Goal: Task Accomplishment & Management: Complete application form

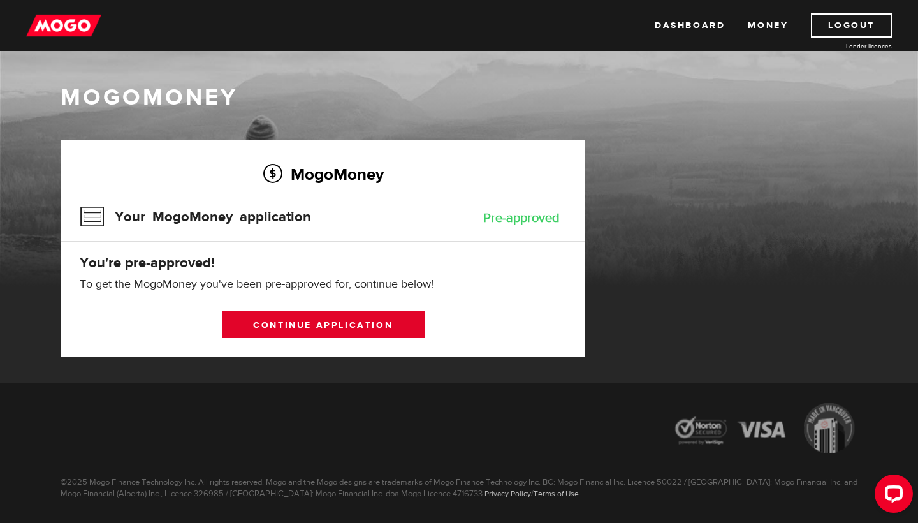
click at [406, 320] on link "Continue application" at bounding box center [323, 324] width 203 height 27
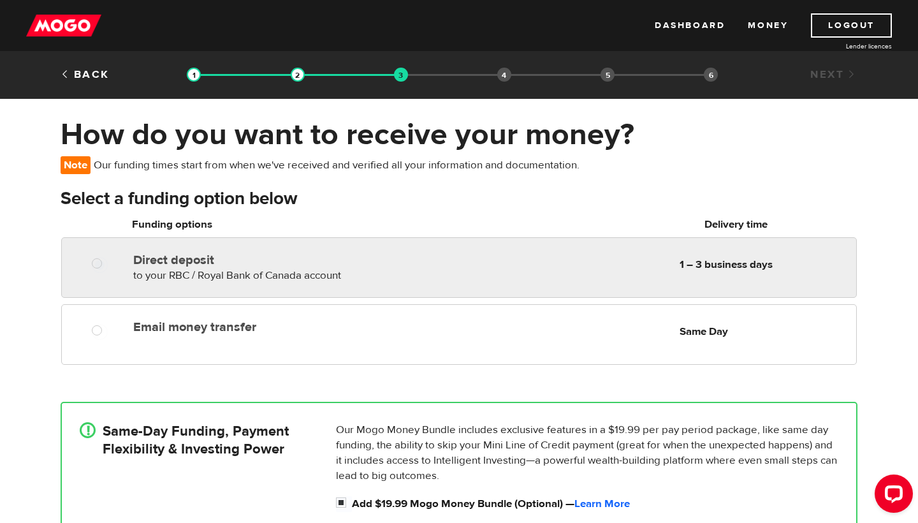
radio input "true"
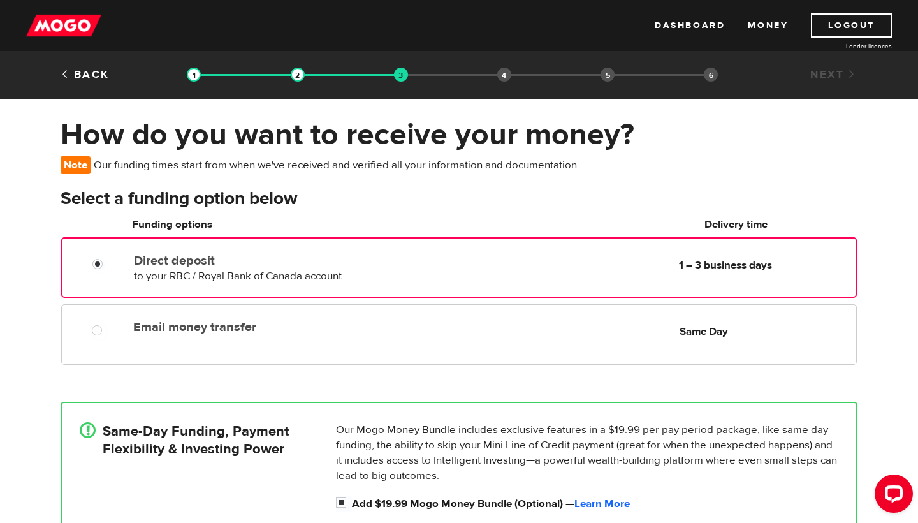
click at [410, 273] on div "Direct deposit to your RBC / Royal Bank of Canada account Delivery in 1 – 3 bus…" at bounding box center [280, 266] width 303 height 36
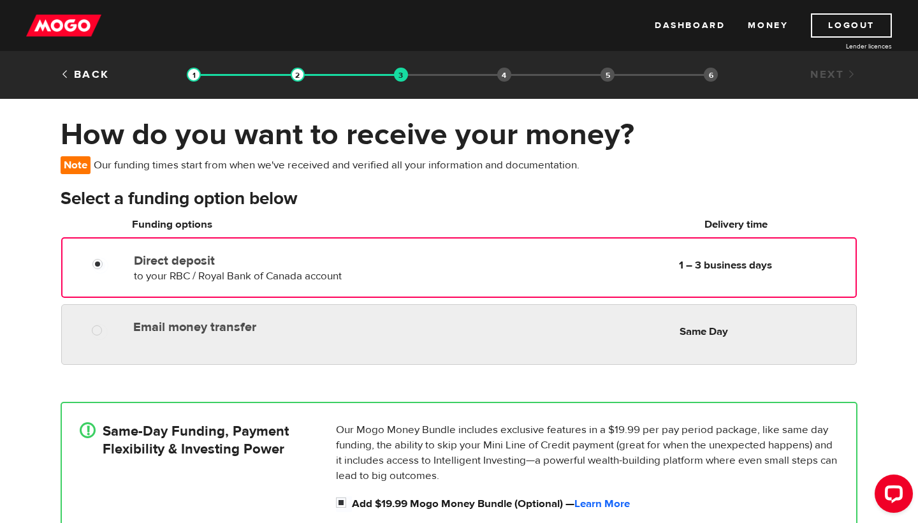
radio input "true"
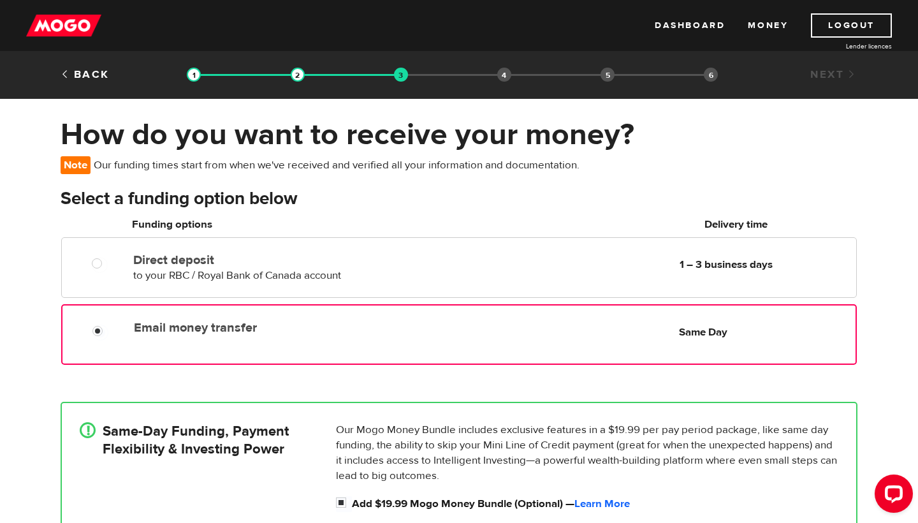
click at [398, 323] on label "Email money transfer" at bounding box center [280, 327] width 293 height 15
click at [108, 324] on input "Email money transfer" at bounding box center [100, 332] width 16 height 16
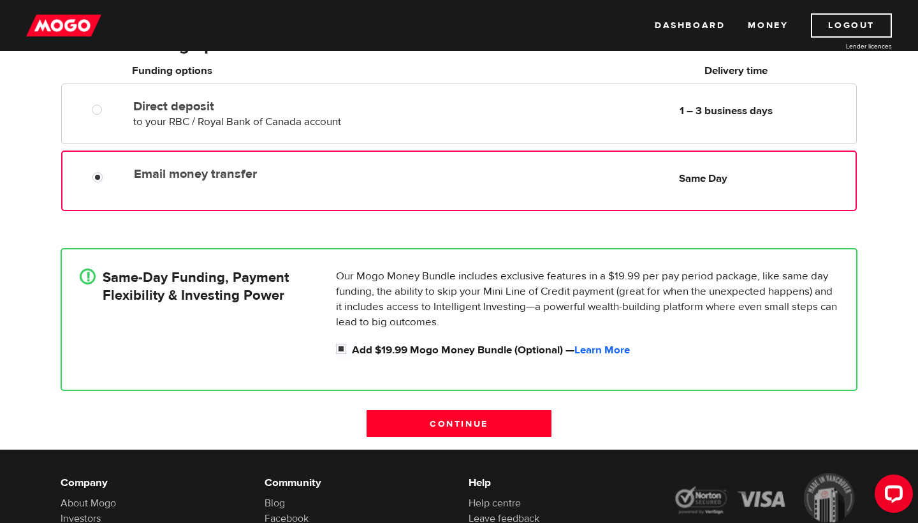
scroll to position [185, 0]
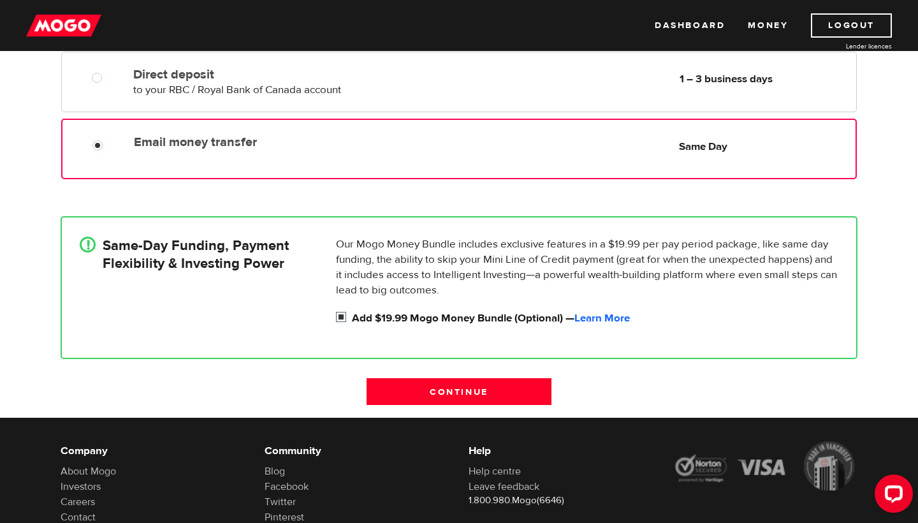
click at [412, 317] on label "Add $19.99 Mogo Money Bundle (Optional) — Learn More" at bounding box center [595, 317] width 486 height 15
click at [352, 317] on input "Add $19.99 Mogo Money Bundle (Optional) — Learn More" at bounding box center [344, 318] width 16 height 16
checkbox input "false"
radio input "false"
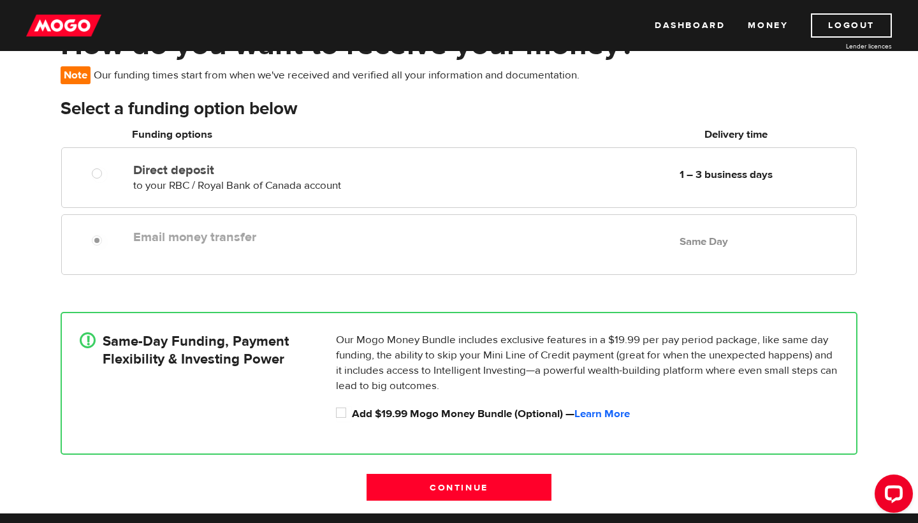
scroll to position [88, 0]
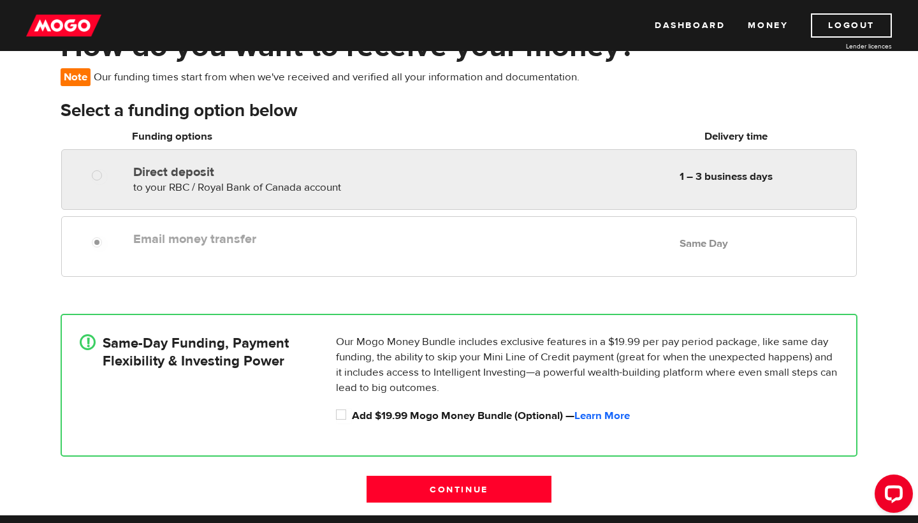
radio input "true"
click at [405, 185] on div "Direct deposit to your RBC / Royal Bank of Canada account Delivery in 1 – 3 bus…" at bounding box center [279, 177] width 303 height 36
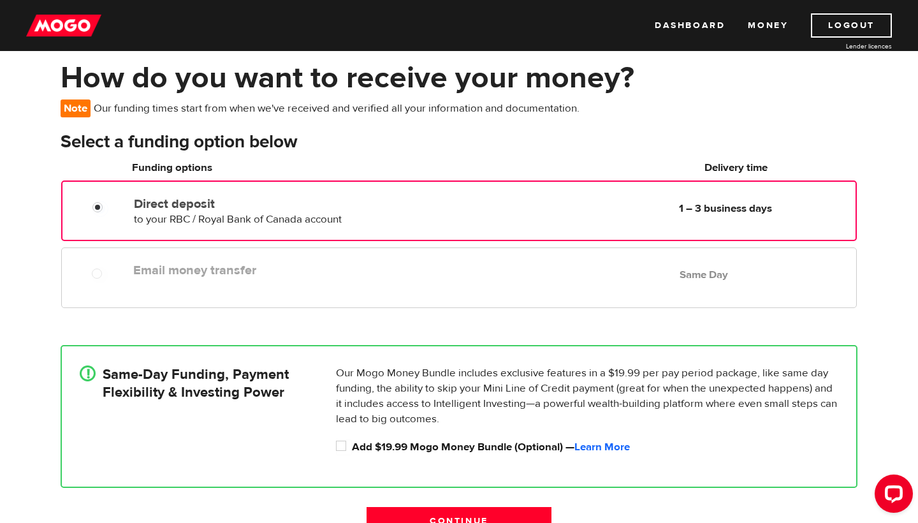
scroll to position [203, 0]
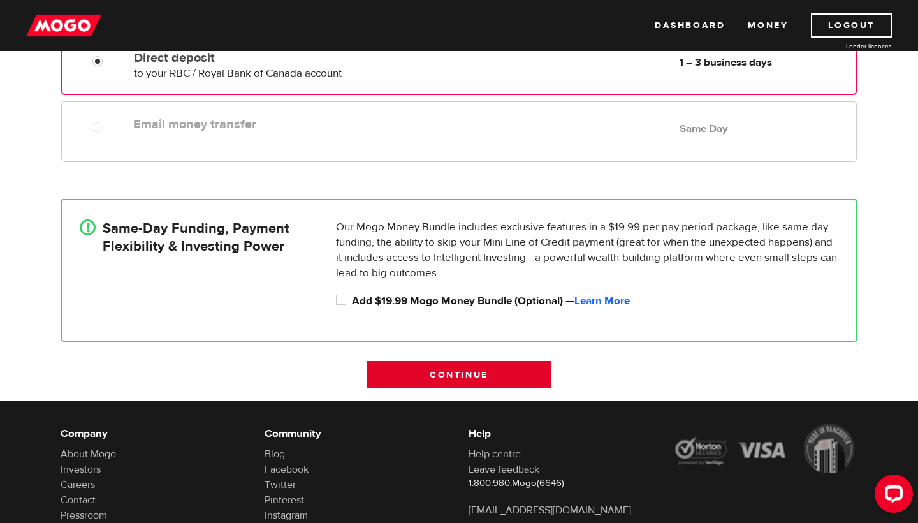
click at [423, 368] on input "Continue" at bounding box center [458, 374] width 185 height 27
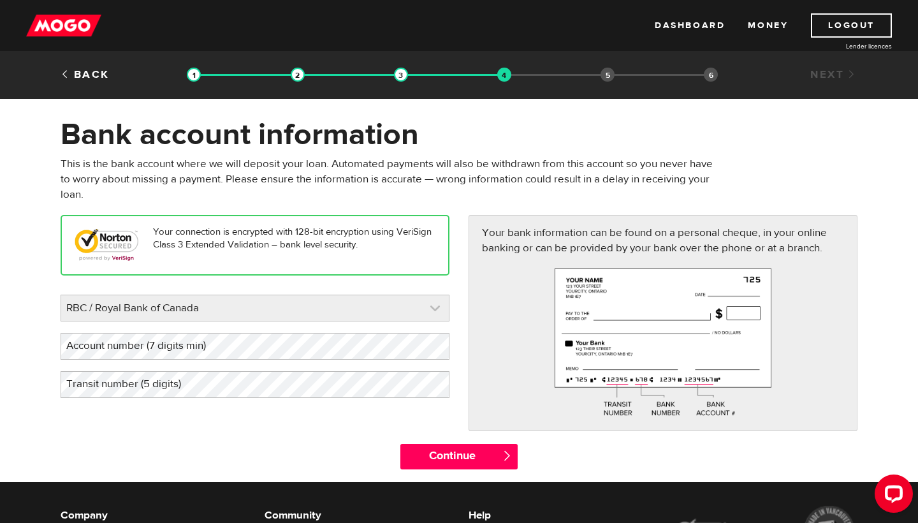
click at [419, 312] on link at bounding box center [254, 307] width 387 height 25
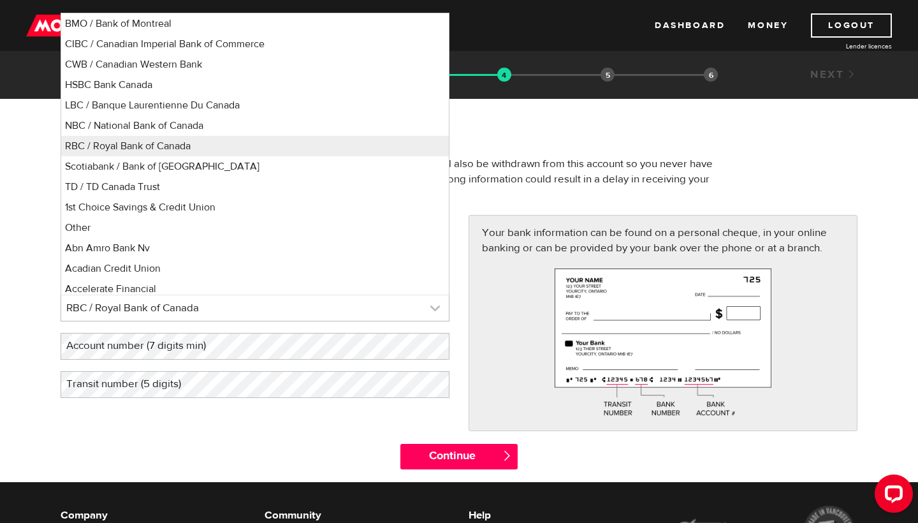
click at [419, 312] on link at bounding box center [254, 307] width 387 height 25
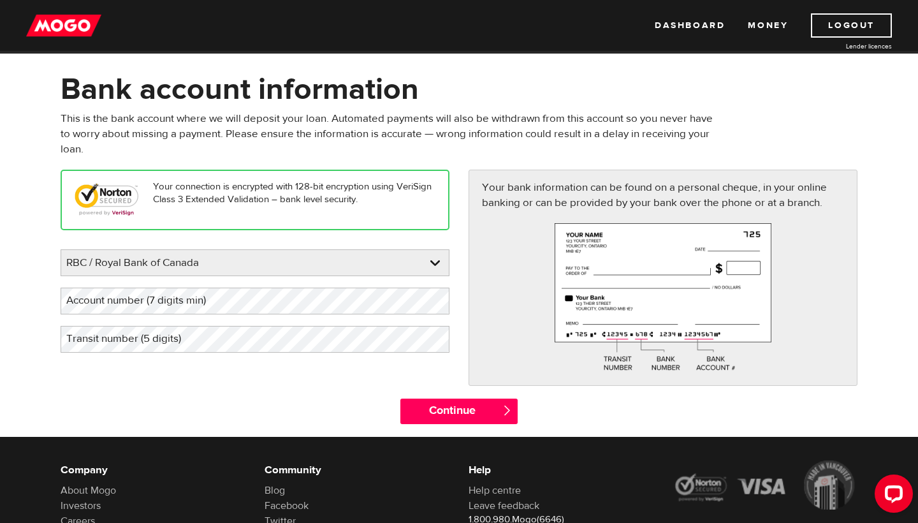
scroll to position [47, 0]
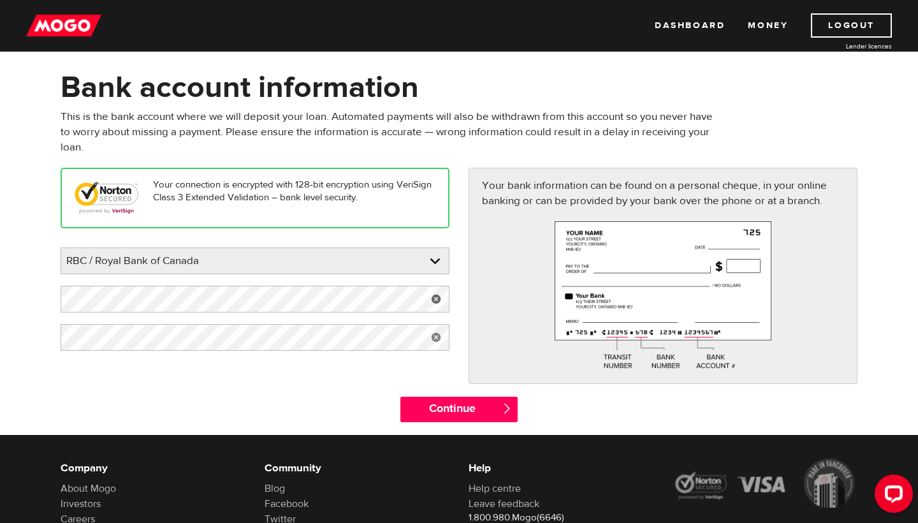
click at [489, 336] on div "Your bank information can be found on a personal cheque, in your online banking…" at bounding box center [662, 275] width 389 height 215
click at [434, 301] on link at bounding box center [436, 298] width 26 height 27
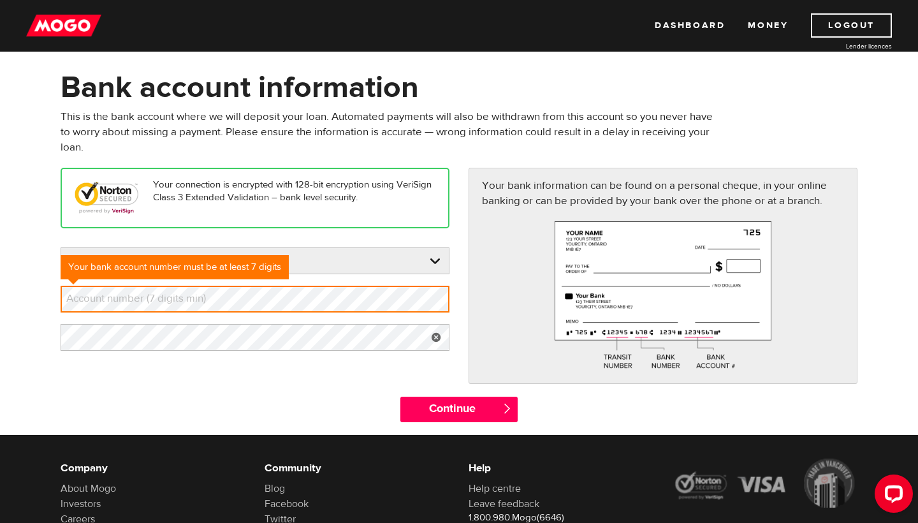
click at [353, 357] on div "Your connection is encrypted with 128-bit encryption using VeriSign Class 3 Ext…" at bounding box center [255, 265] width 408 height 194
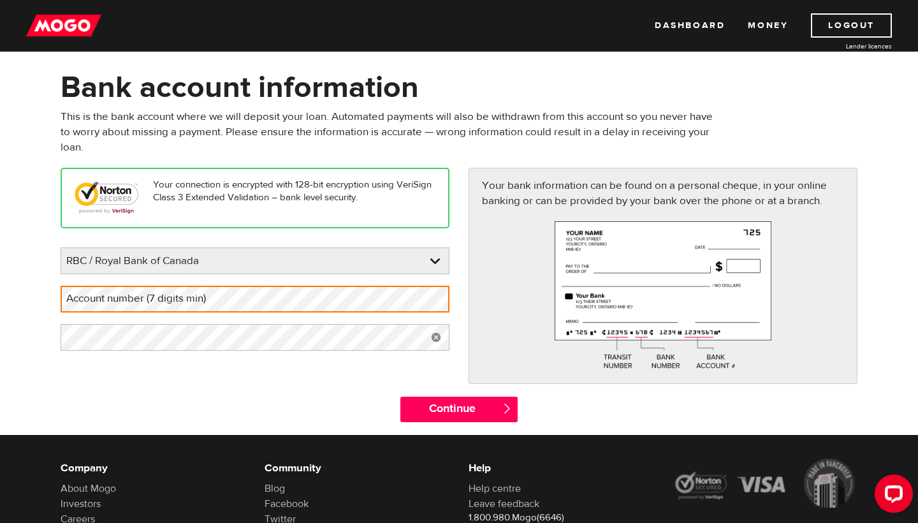
click at [438, 338] on link at bounding box center [436, 337] width 26 height 27
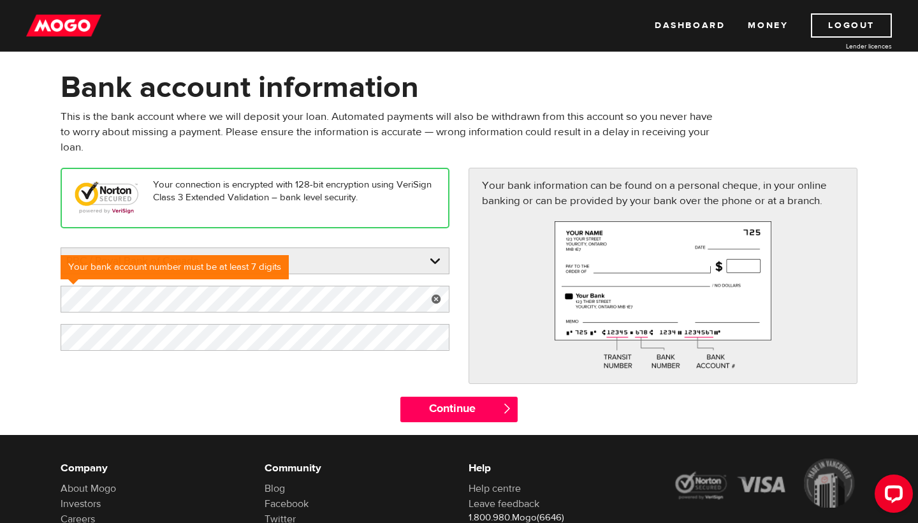
click at [596, 308] on img at bounding box center [662, 295] width 217 height 148
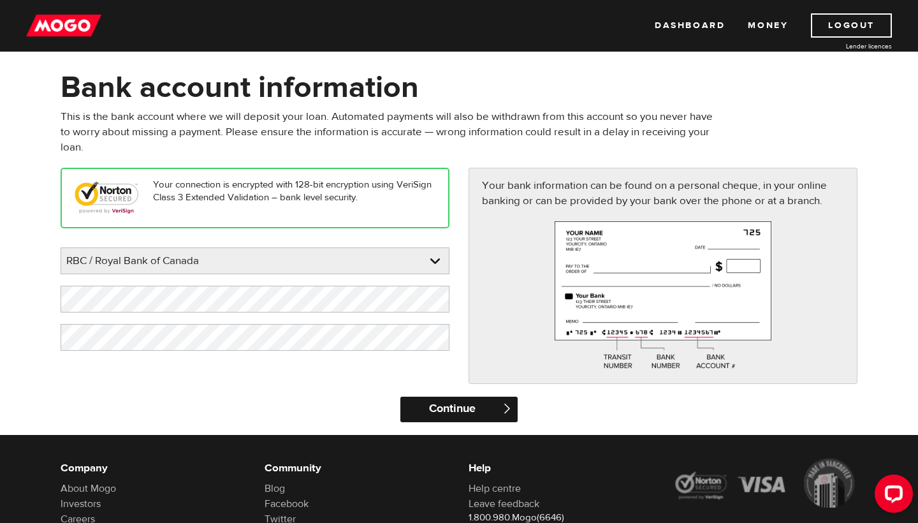
click at [429, 407] on input "Continue" at bounding box center [458, 408] width 117 height 25
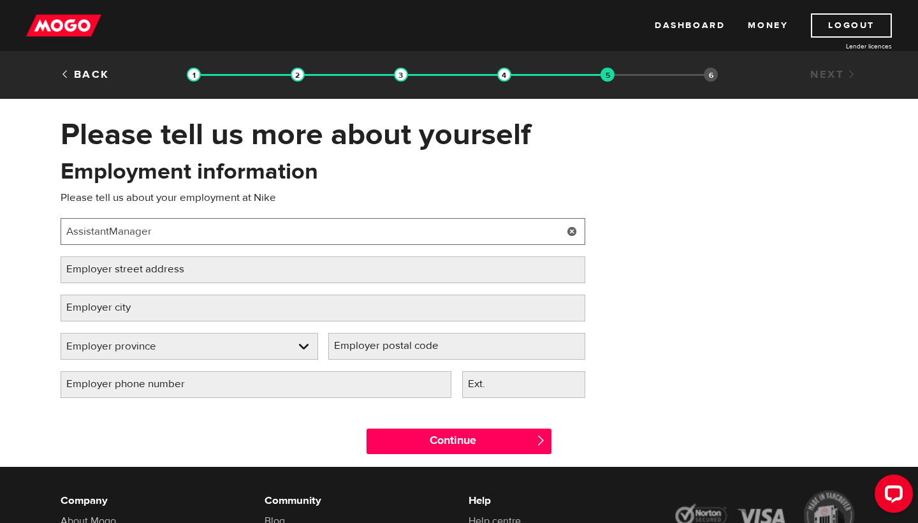
type input "AssistantManager"
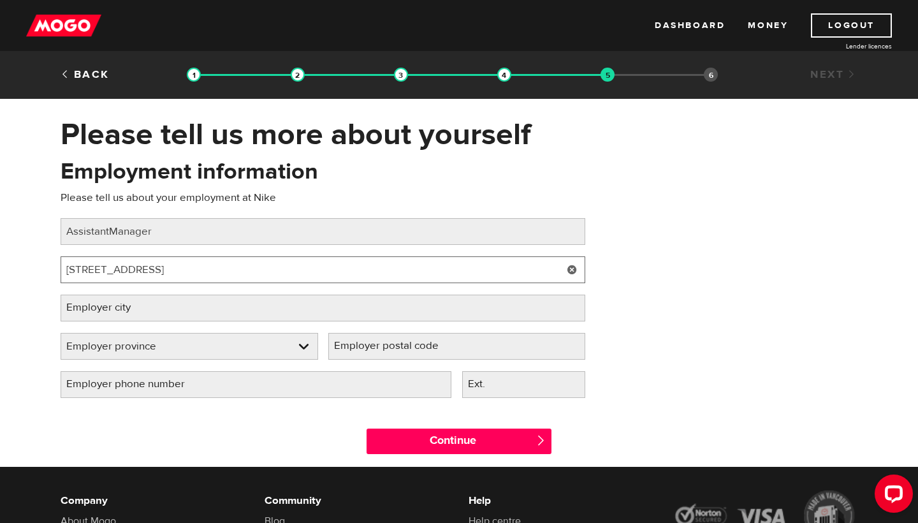
type input "900 main street"
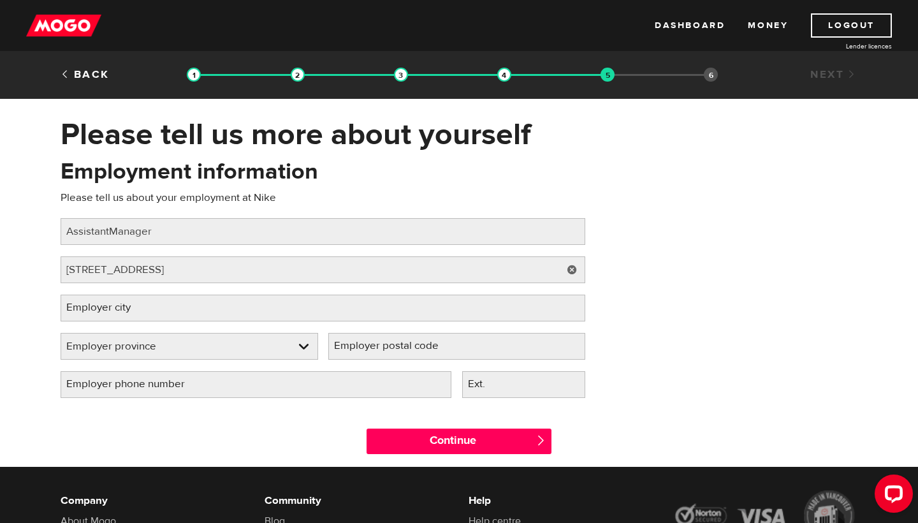
click at [265, 294] on div "Employment information Please tell us about your employment at Nike Job title P…" at bounding box center [323, 282] width 544 height 253
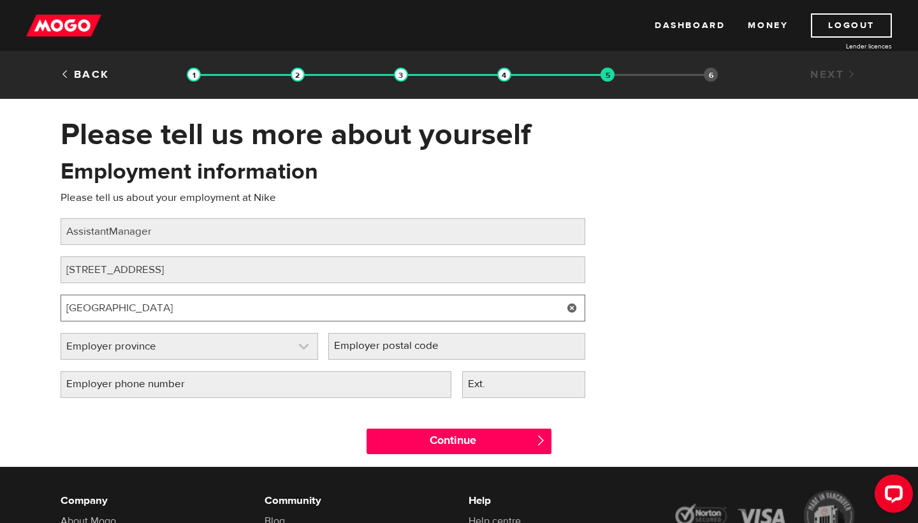
type input "West Vancouver"
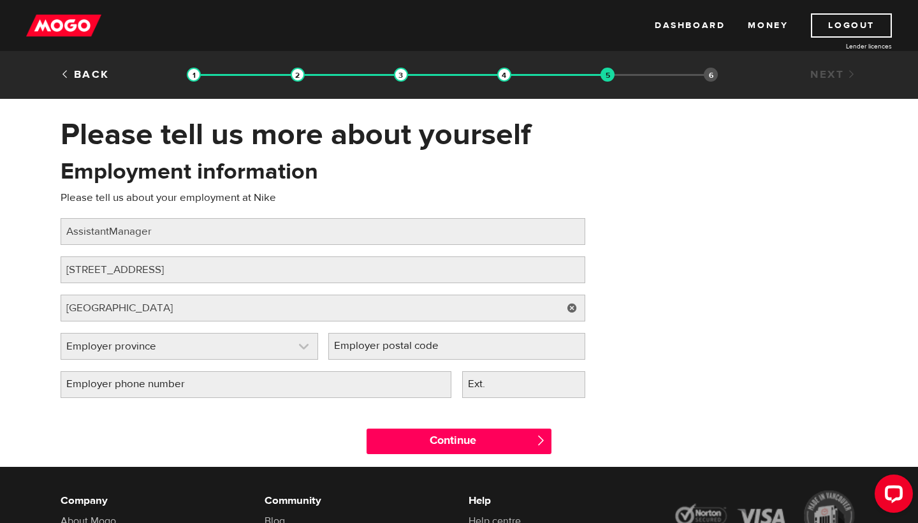
click at [287, 336] on link at bounding box center [189, 345] width 256 height 25
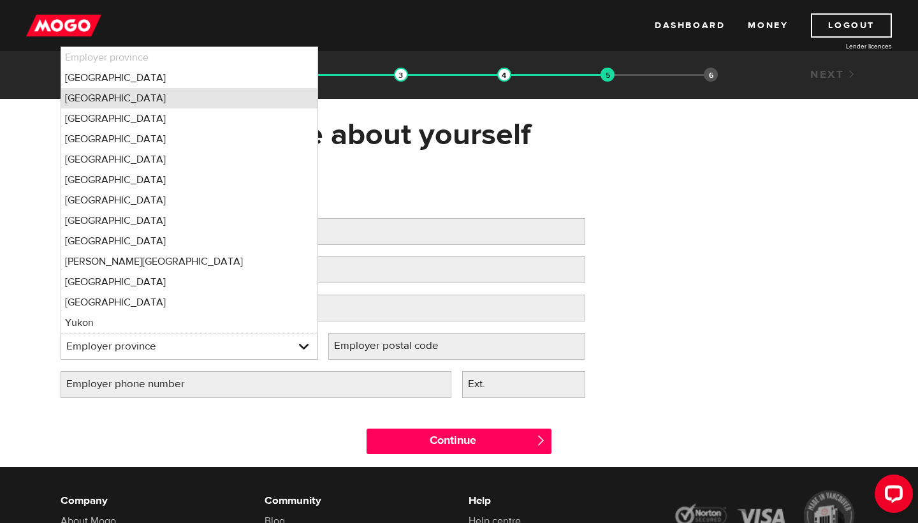
click at [224, 106] on li "British Columbia" at bounding box center [189, 98] width 256 height 20
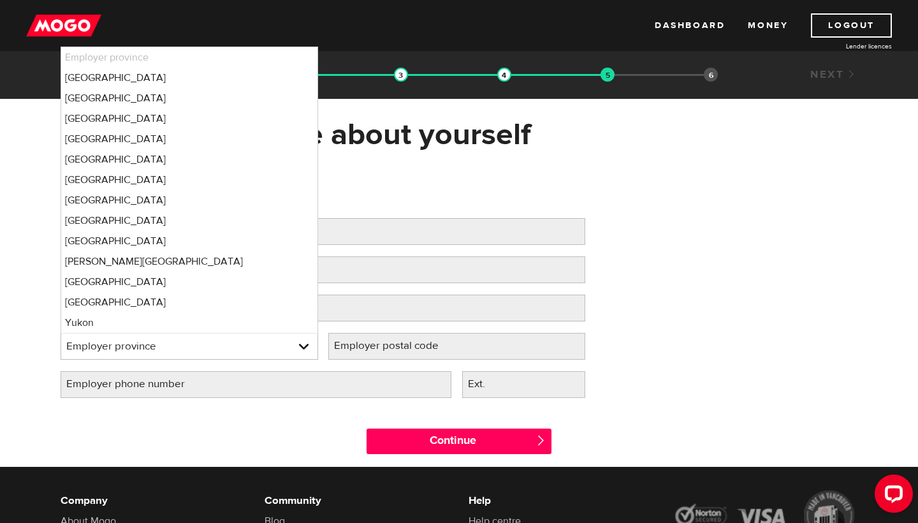
select select "BC"
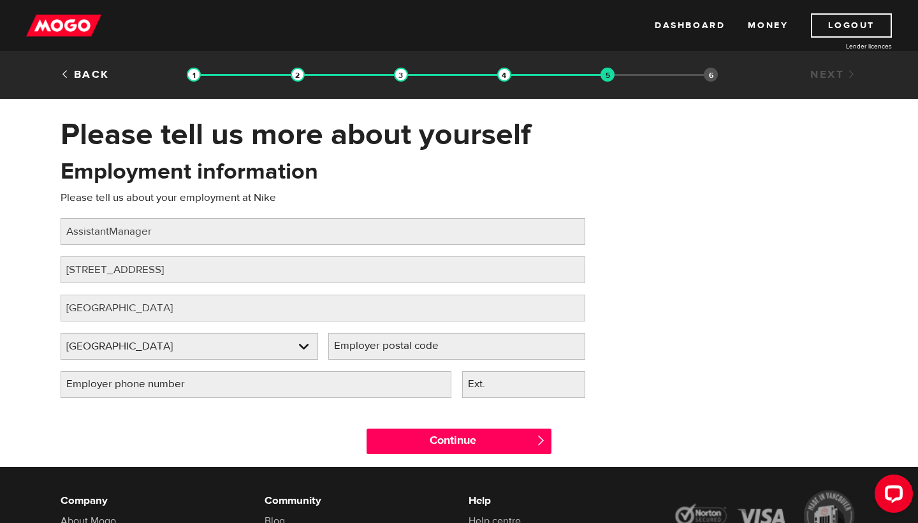
click at [408, 354] on label "Employer postal code" at bounding box center [396, 346] width 136 height 26
click at [408, 354] on input "Employer postal code" at bounding box center [456, 346] width 257 height 27
type input "V7T 2Z3"
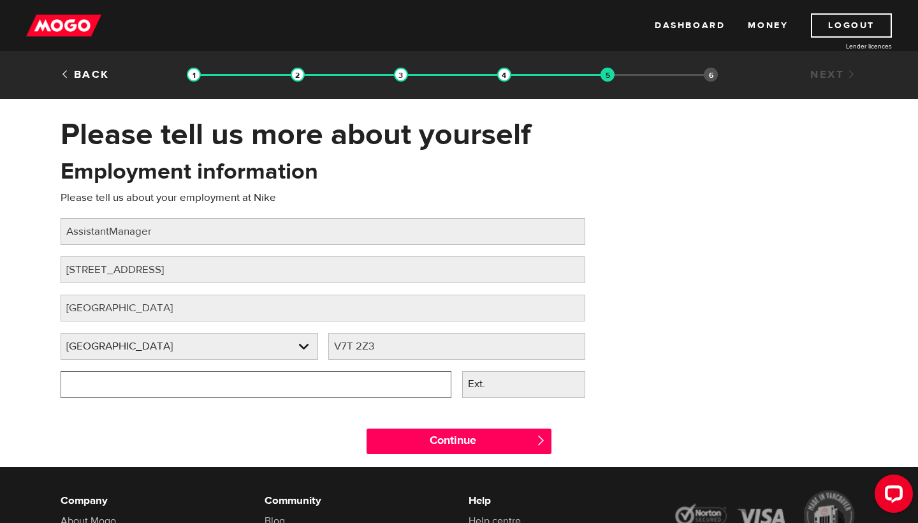
click at [74, 382] on input "Employer phone number" at bounding box center [256, 384] width 391 height 27
type input "(604) 925-9667"
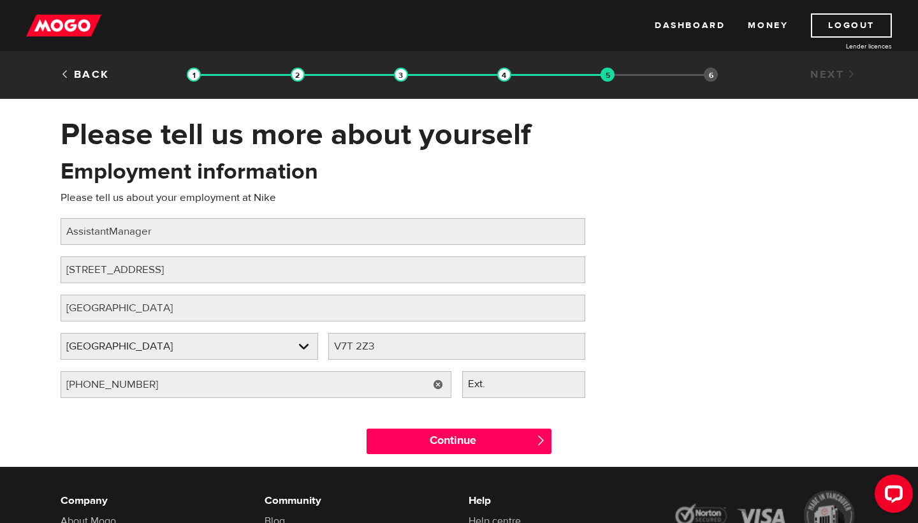
click at [90, 428] on div "Continue " at bounding box center [459, 437] width 816 height 57
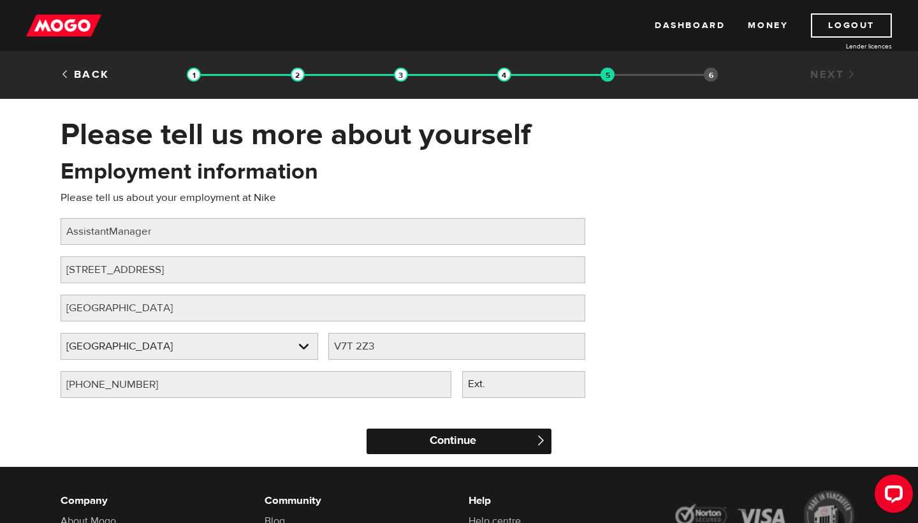
click at [408, 441] on input "Continue" at bounding box center [458, 440] width 185 height 25
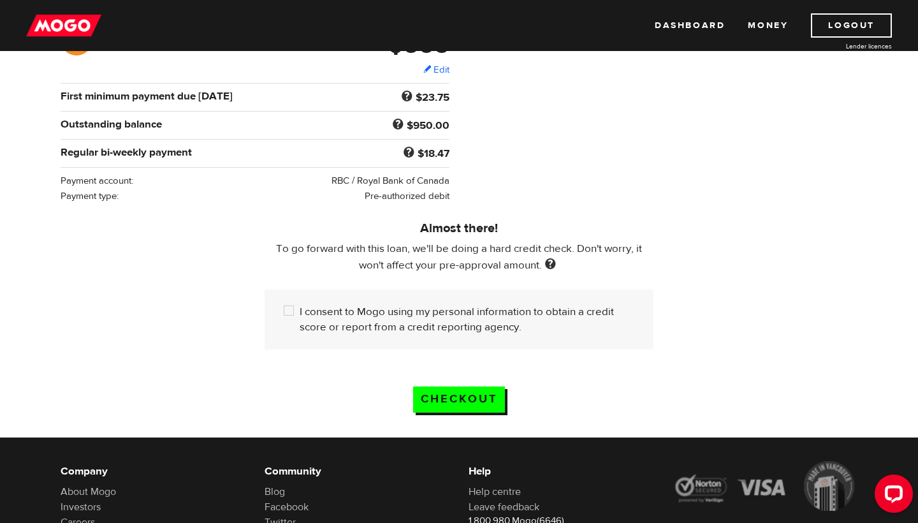
scroll to position [229, 0]
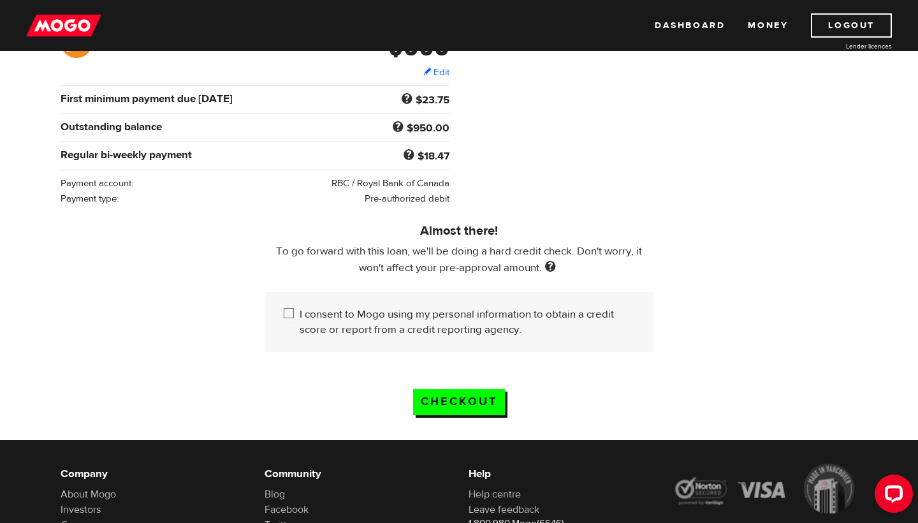
click at [449, 325] on label "I consent to Mogo using my personal information to obtain a credit score or rep…" at bounding box center [467, 322] width 335 height 31
click at [300, 322] on input "I consent to Mogo using my personal information to obtain a credit score or rep…" at bounding box center [292, 315] width 16 height 16
checkbox input "true"
click at [452, 402] on input "Checkout" at bounding box center [459, 402] width 92 height 26
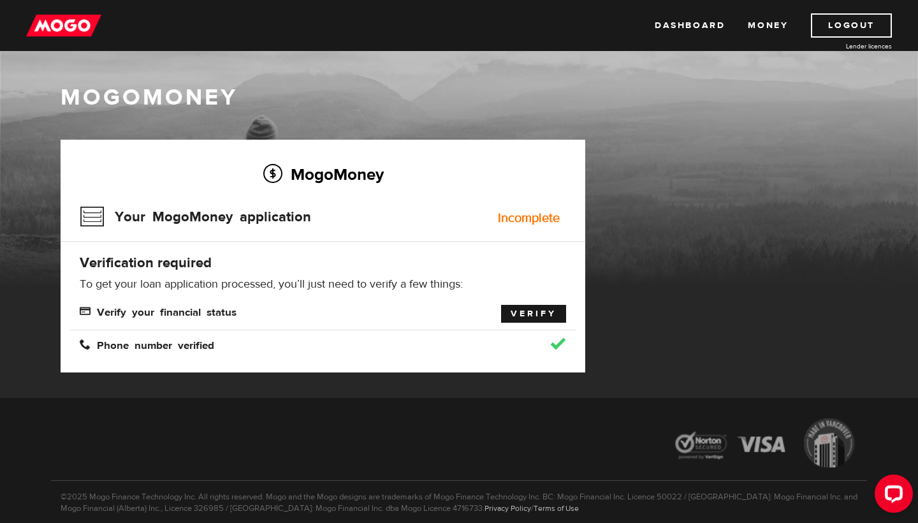
click at [530, 317] on link "Verify" at bounding box center [533, 314] width 65 height 18
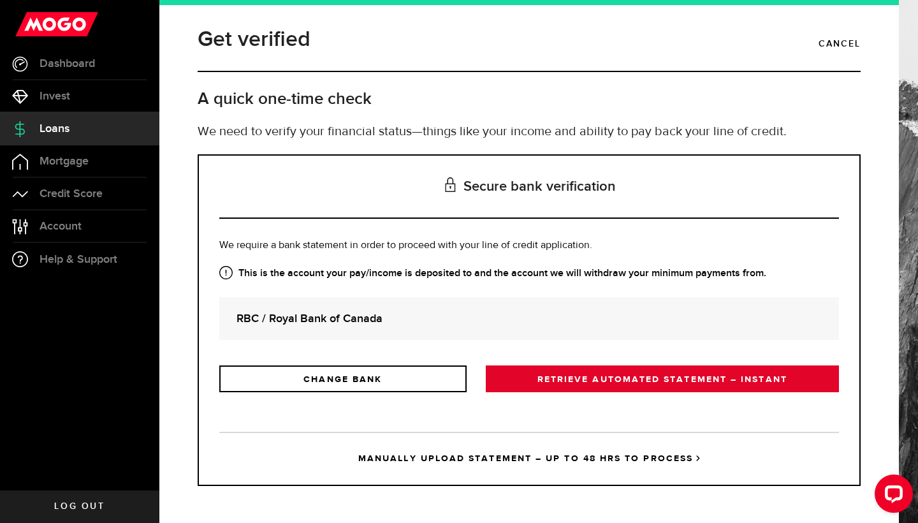
click at [526, 383] on link "RETRIEVE AUTOMATED STATEMENT – INSTANT" at bounding box center [662, 378] width 353 height 27
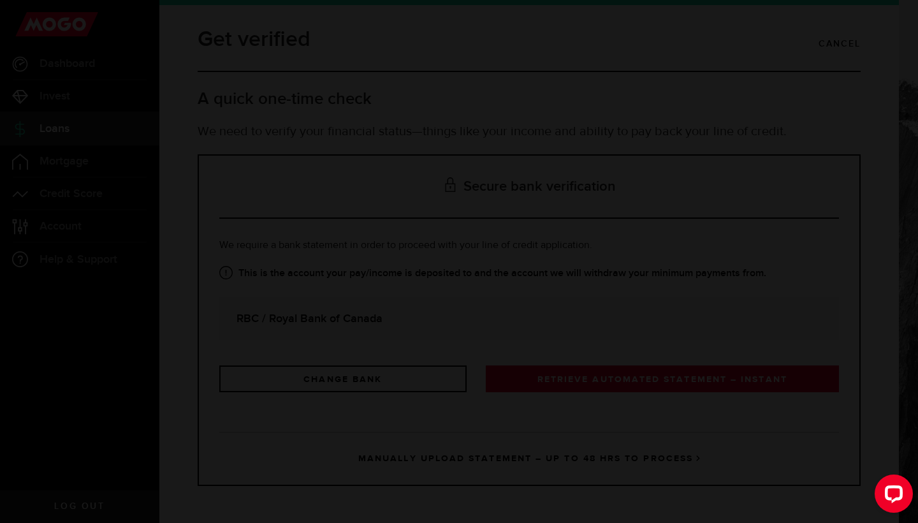
click at [526, 383] on div "This is right, right? Your paycheque goes into your account at RBC / Royal Bank…" at bounding box center [459, 261] width 918 height 523
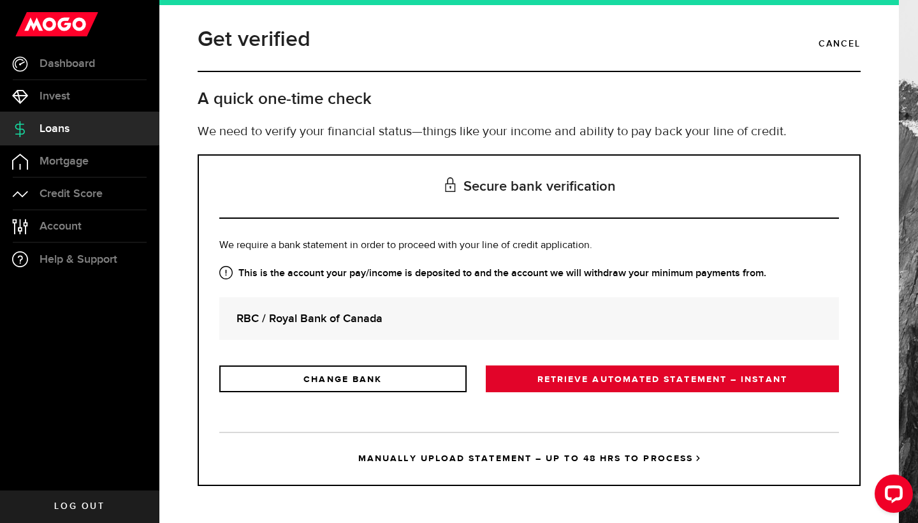
click at [526, 383] on link "RETRIEVE AUTOMATED STATEMENT – INSTANT" at bounding box center [662, 378] width 353 height 27
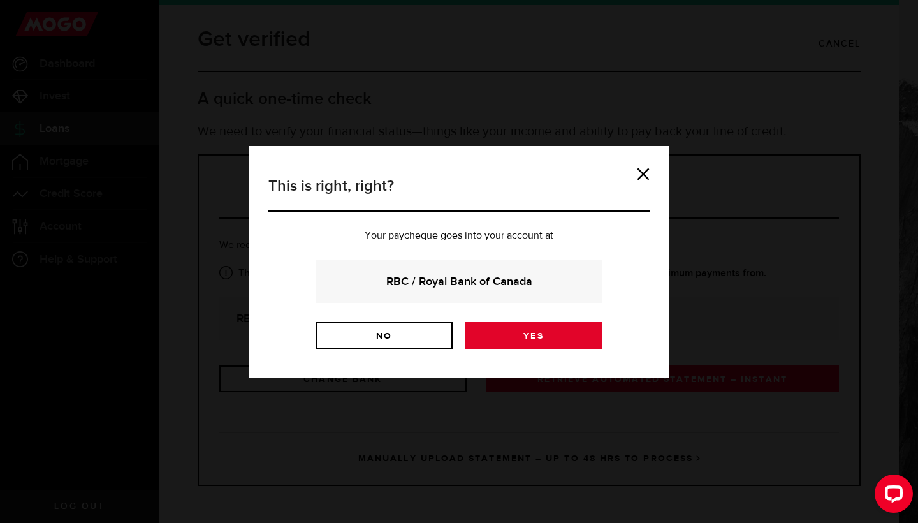
click at [521, 334] on link "Yes" at bounding box center [533, 335] width 136 height 27
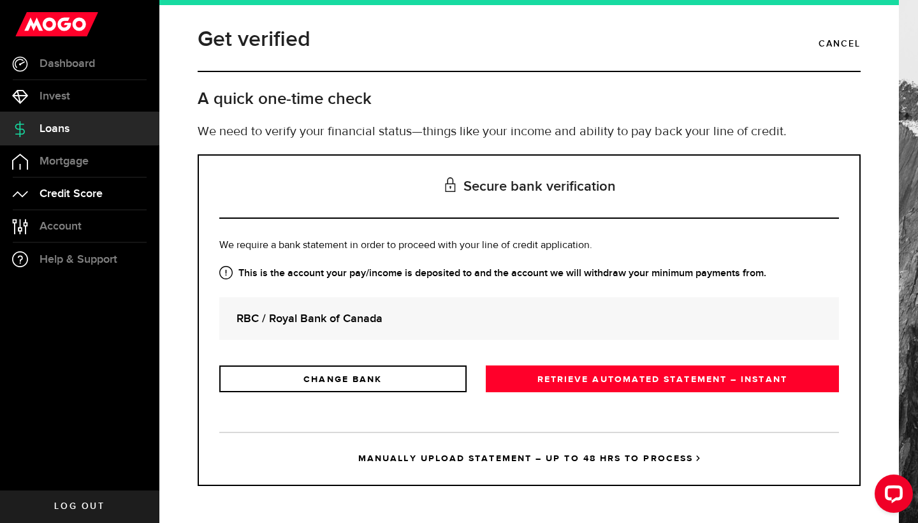
click at [92, 185] on link "Credit Score" at bounding box center [79, 194] width 159 height 32
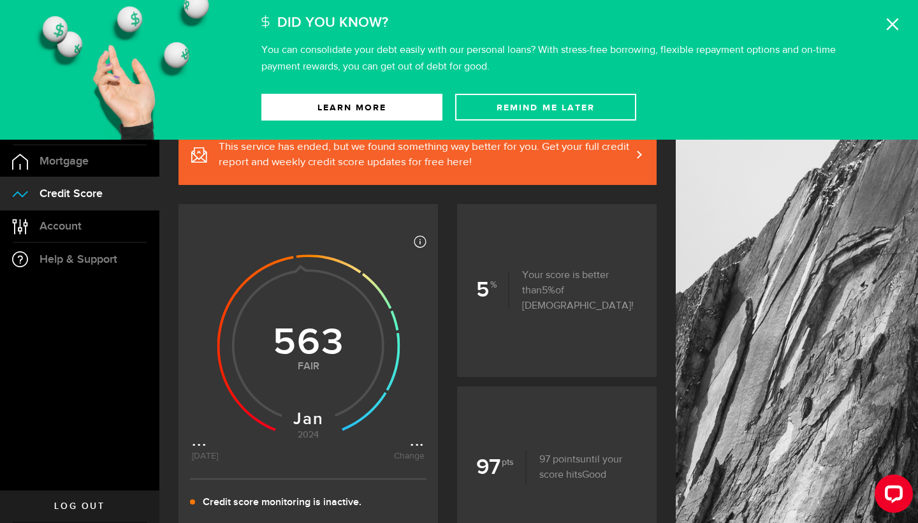
click at [886, 17] on div "Did You Know? You can consolidate your debt easily with our personal loans? Wit…" at bounding box center [584, 37] width 647 height 75
click at [889, 24] on icon at bounding box center [892, 24] width 13 height 13
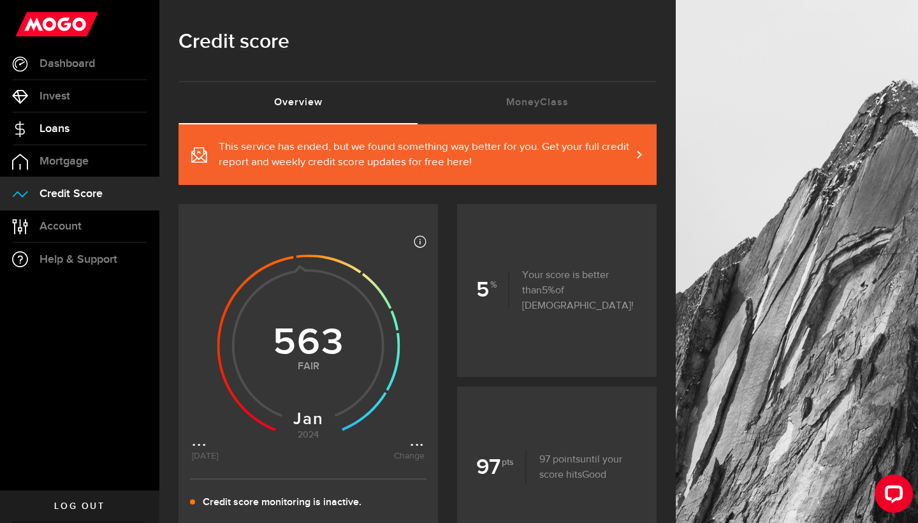
click at [48, 120] on link "Loans" at bounding box center [79, 129] width 159 height 32
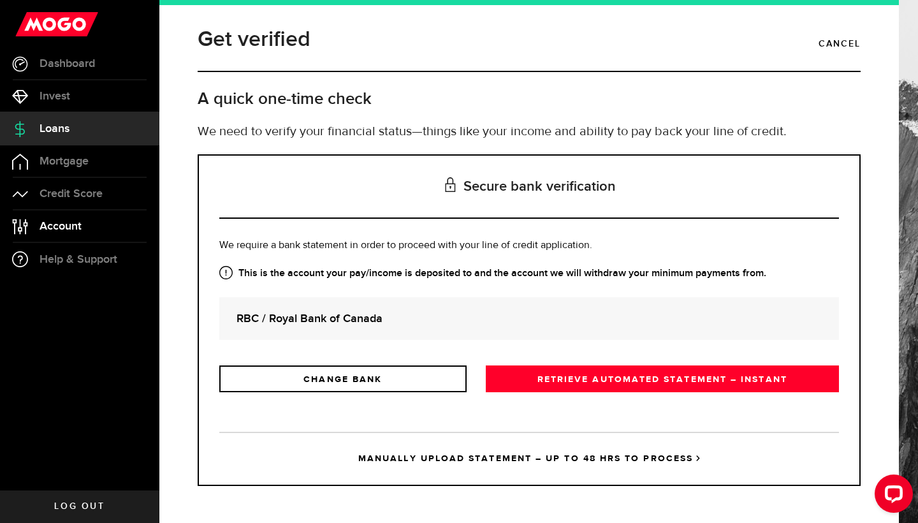
click at [57, 228] on span "Account" at bounding box center [61, 225] width 42 height 11
